Goal: Communication & Community: Answer question/provide support

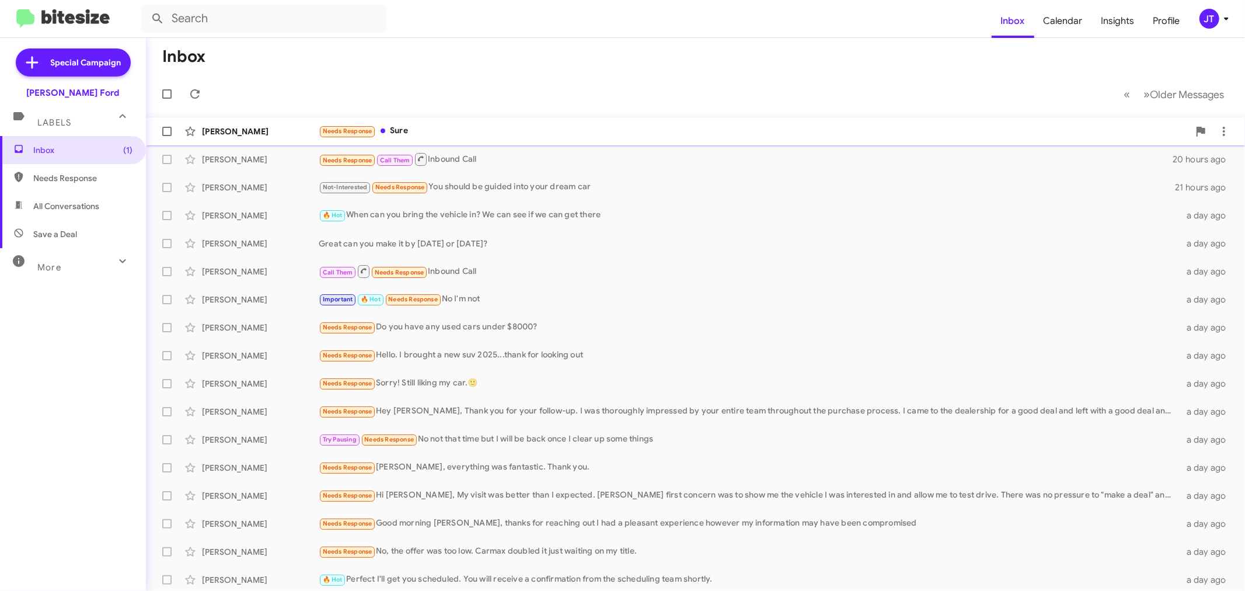
click at [487, 135] on div "Needs Response Sure" at bounding box center [754, 130] width 870 height 13
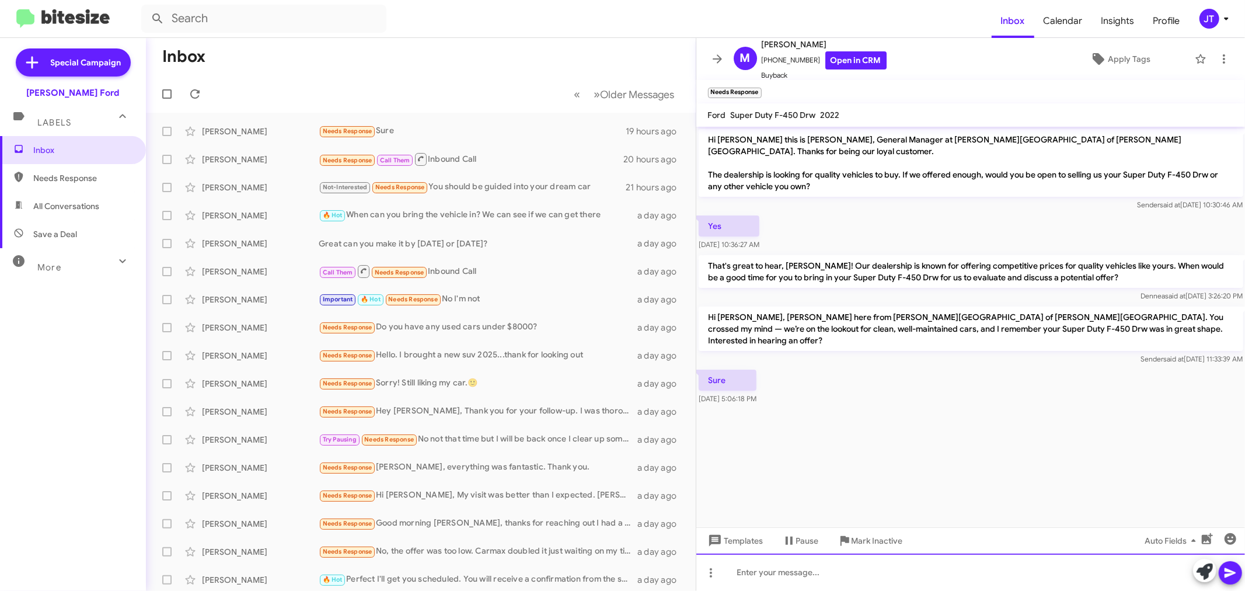
click at [908, 573] on div at bounding box center [970, 571] width 549 height 37
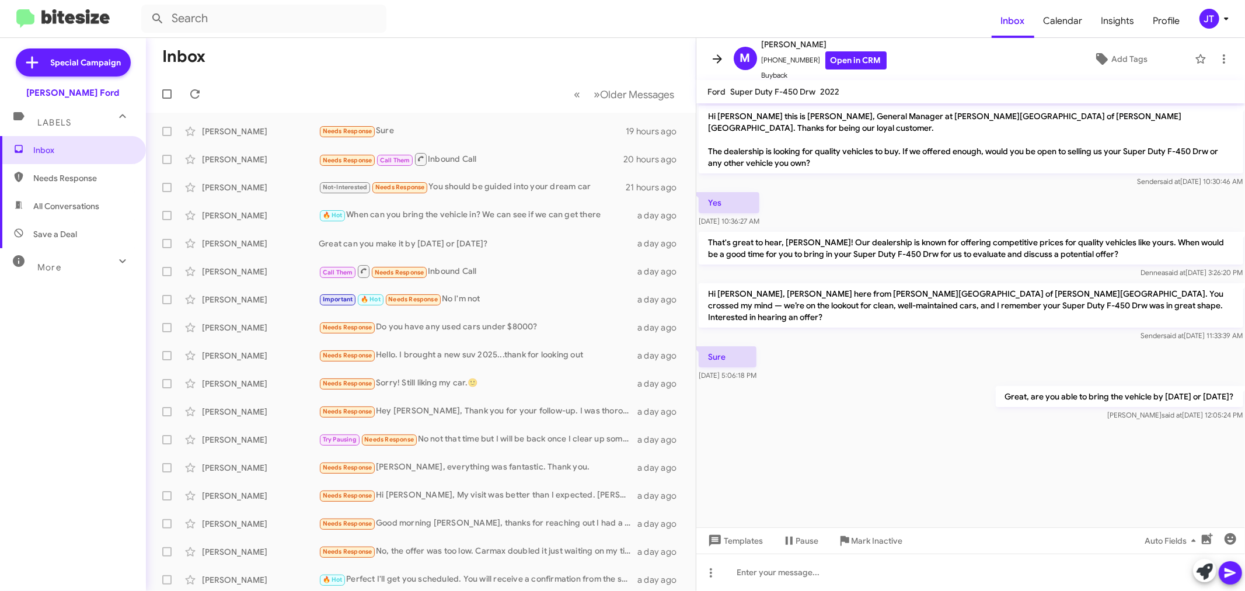
click at [721, 59] on icon at bounding box center [717, 59] width 14 height 14
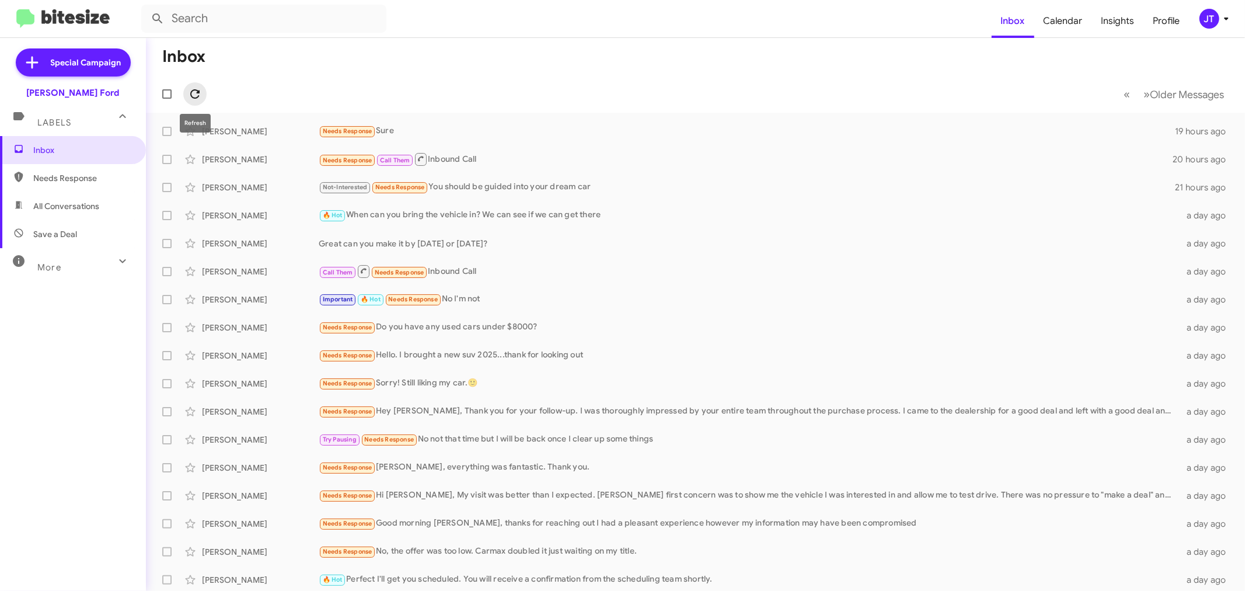
click at [190, 95] on icon at bounding box center [195, 94] width 14 height 14
click at [608, 133] on div "Needs Response What do have to replace it?" at bounding box center [754, 130] width 870 height 13
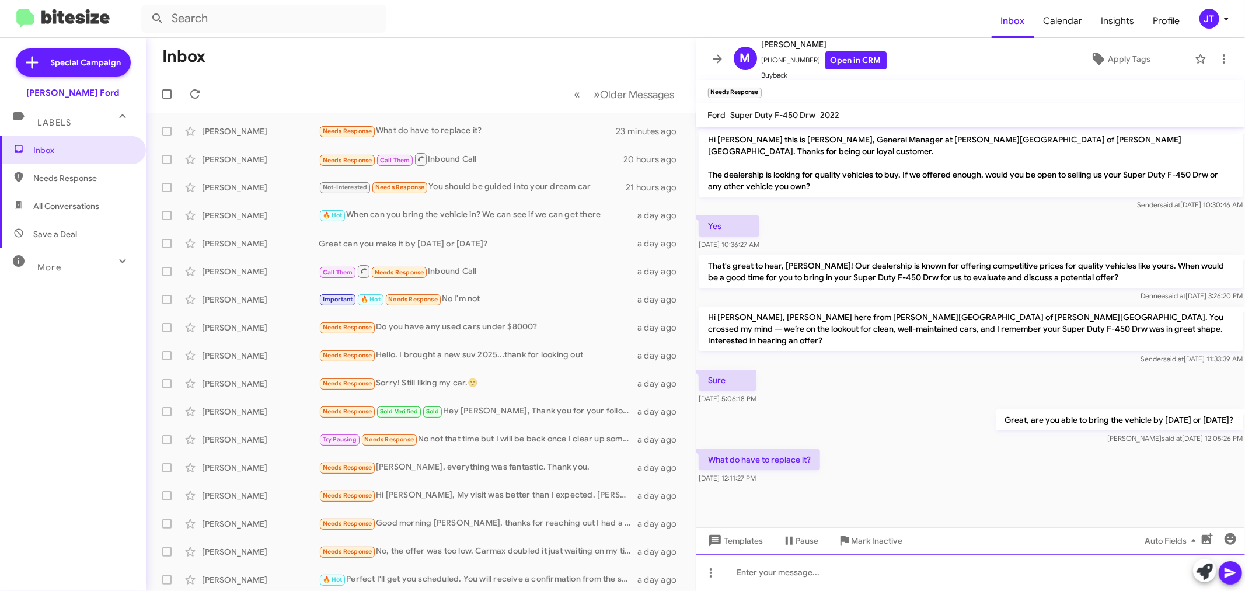
click at [857, 579] on div at bounding box center [970, 571] width 549 height 37
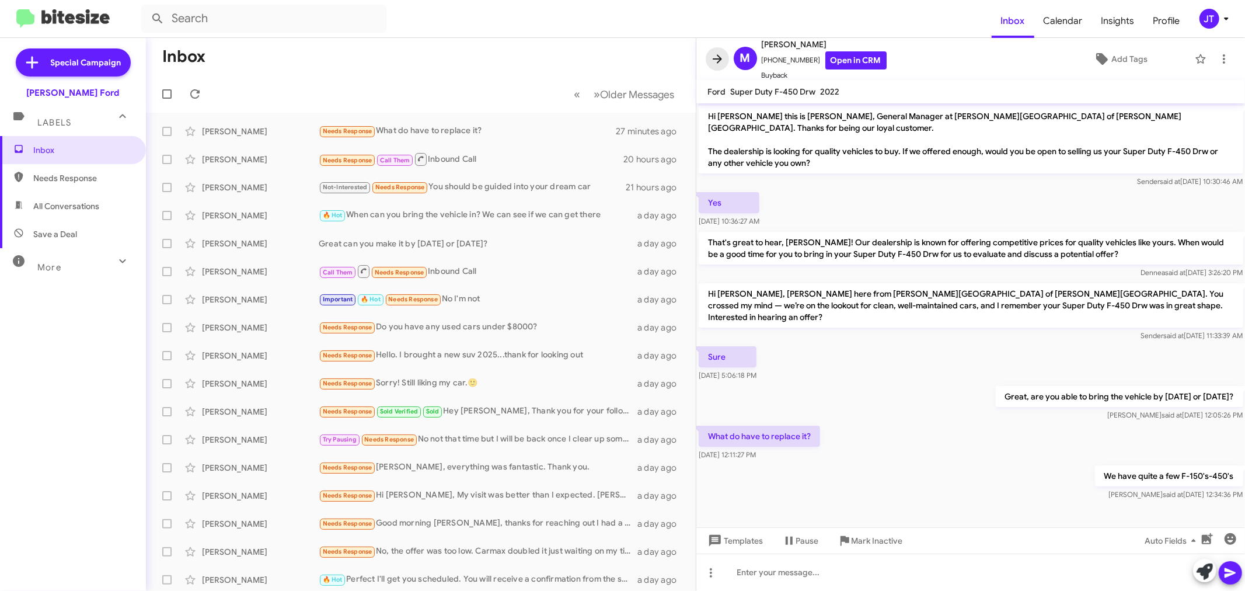
click at [712, 61] on icon at bounding box center [717, 59] width 14 height 14
